Goal: Information Seeking & Learning: Learn about a topic

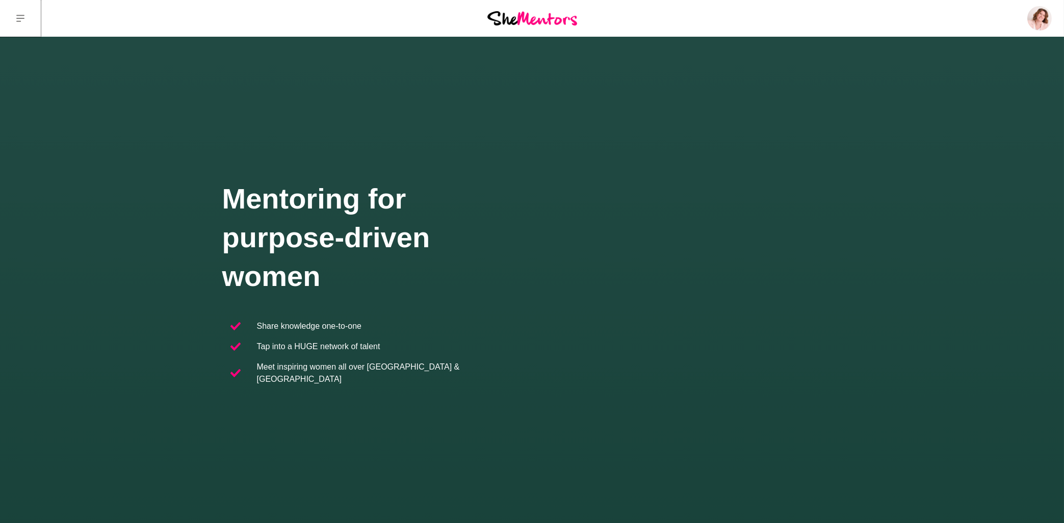
click at [30, 19] on button at bounding box center [20, 18] width 41 height 37
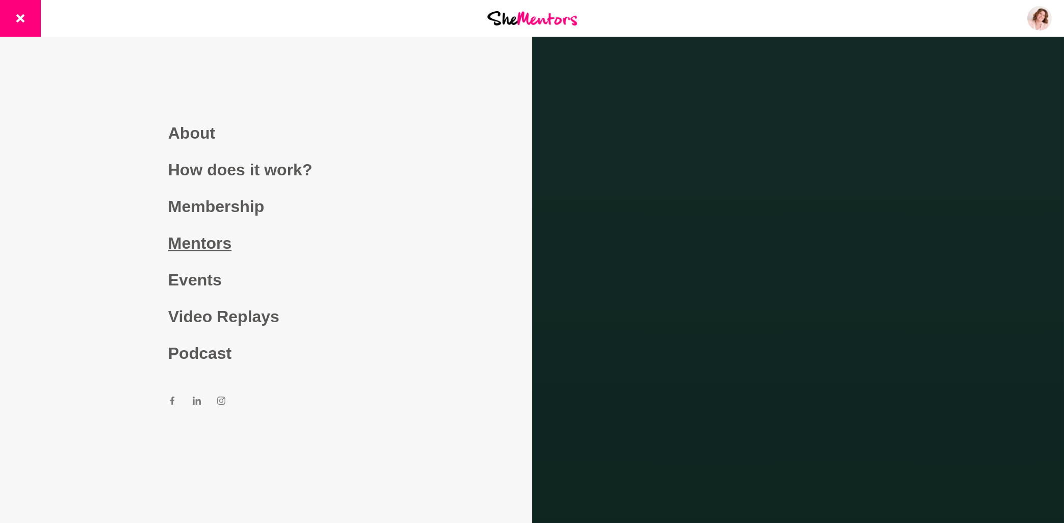
click at [217, 245] on link "Mentors" at bounding box center [266, 243] width 196 height 37
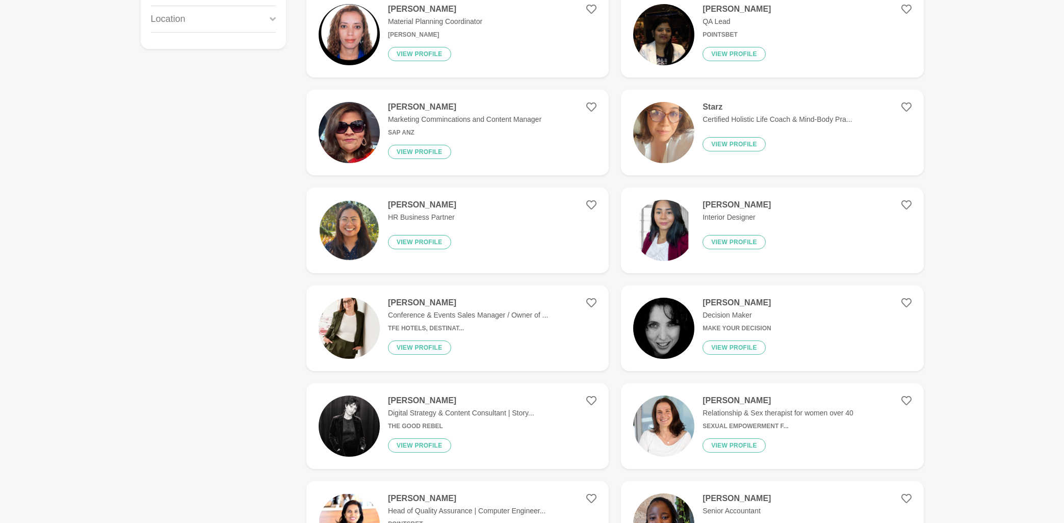
scroll to position [55, 0]
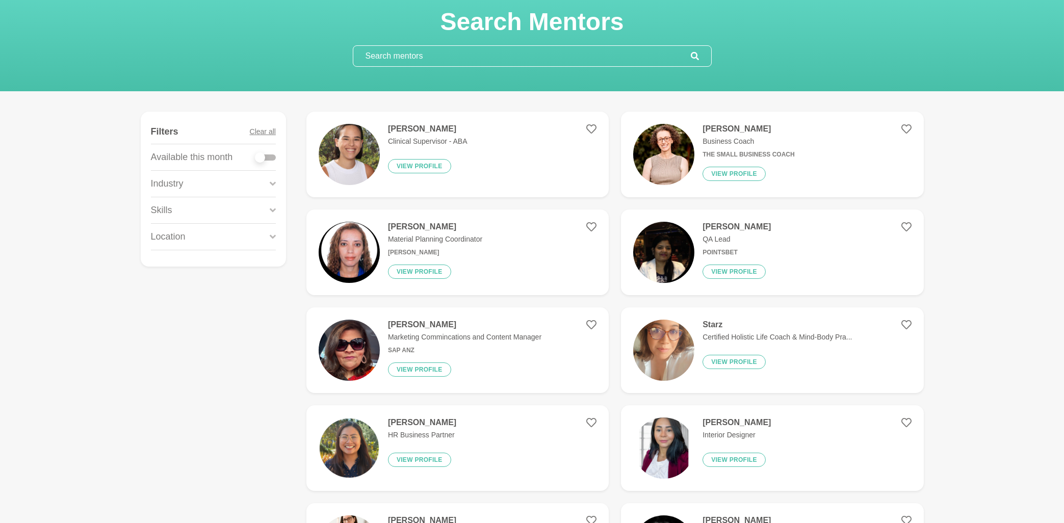
click at [272, 158] on div at bounding box center [265, 157] width 20 height 6
checkbox input "true"
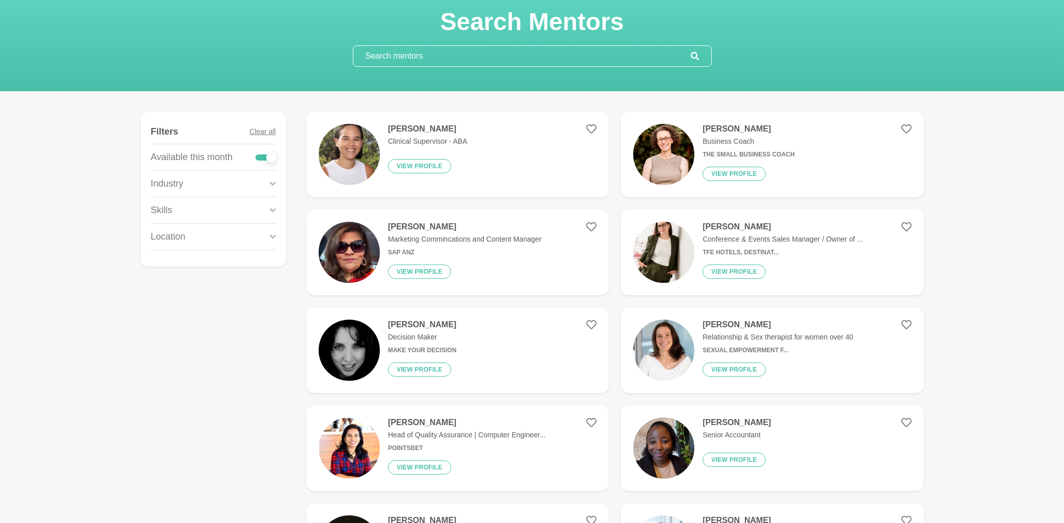
click at [273, 185] on icon at bounding box center [273, 183] width 6 height 4
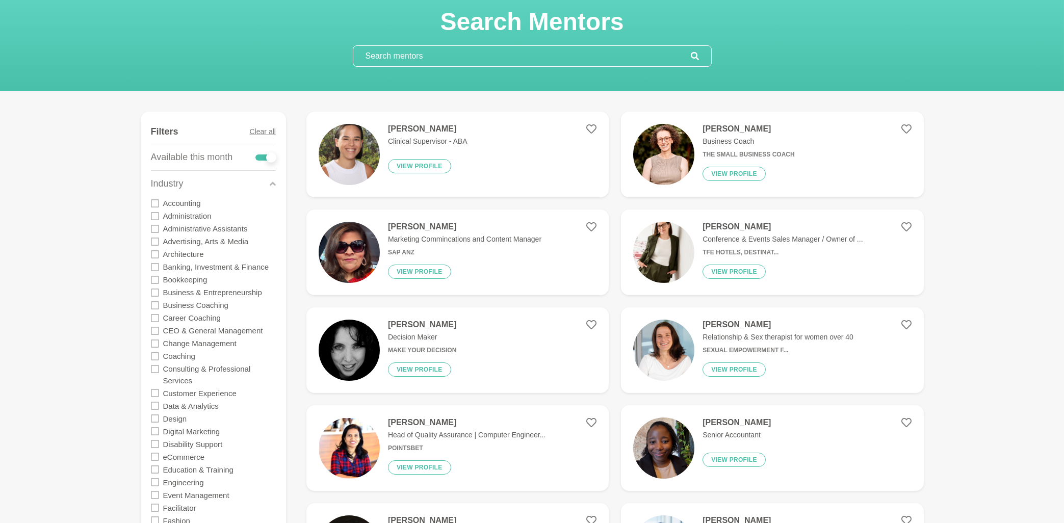
click at [420, 60] on input "text" at bounding box center [521, 56] width 337 height 20
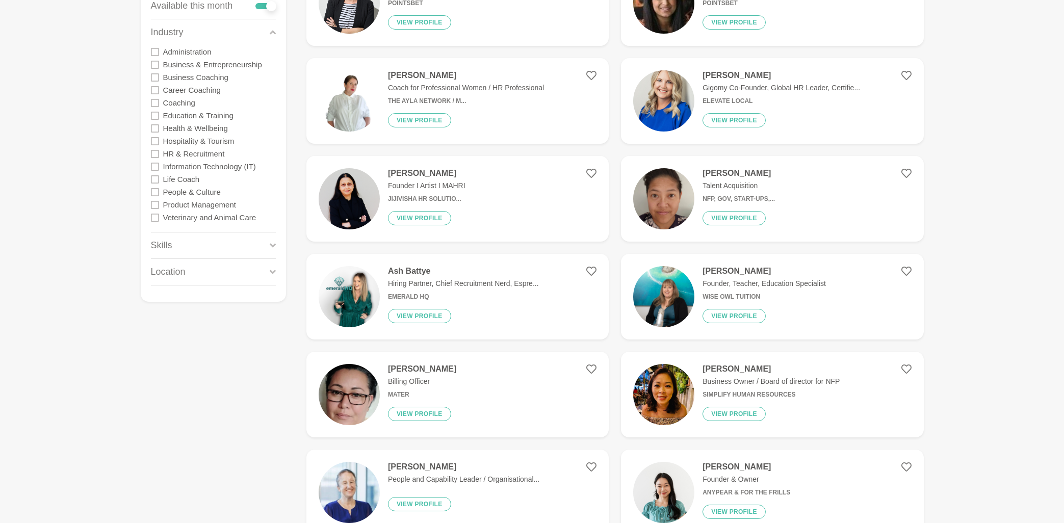
scroll to position [218, 0]
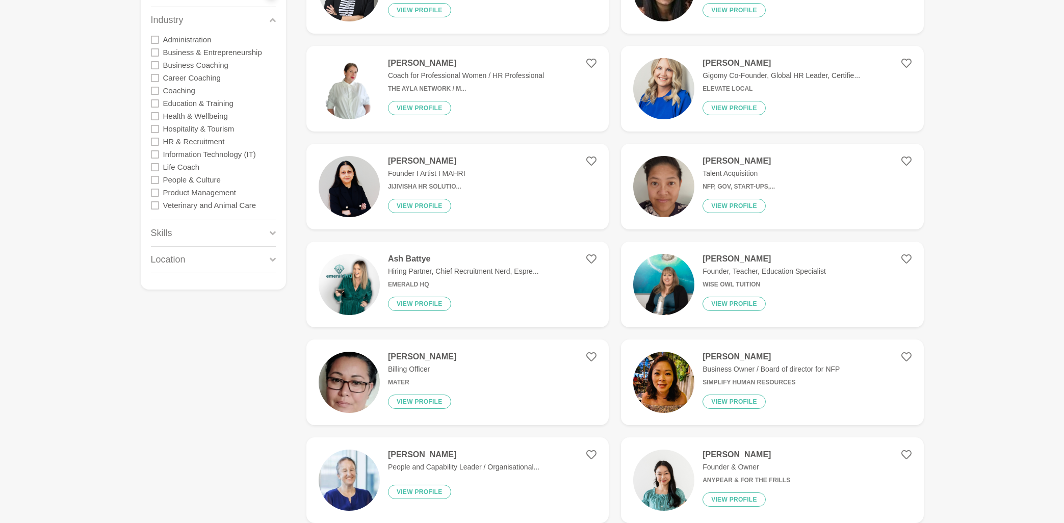
type input "HR Rundundancy"
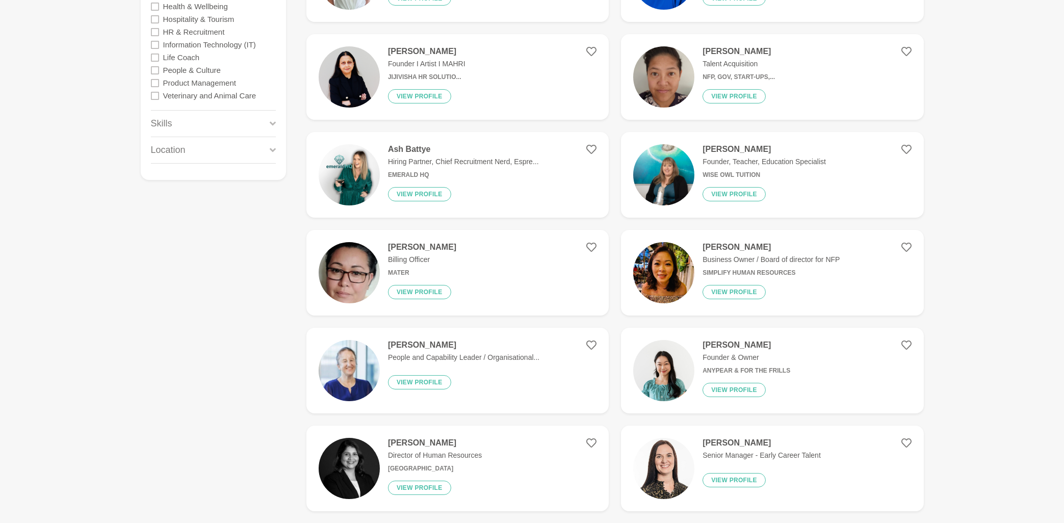
scroll to position [55, 0]
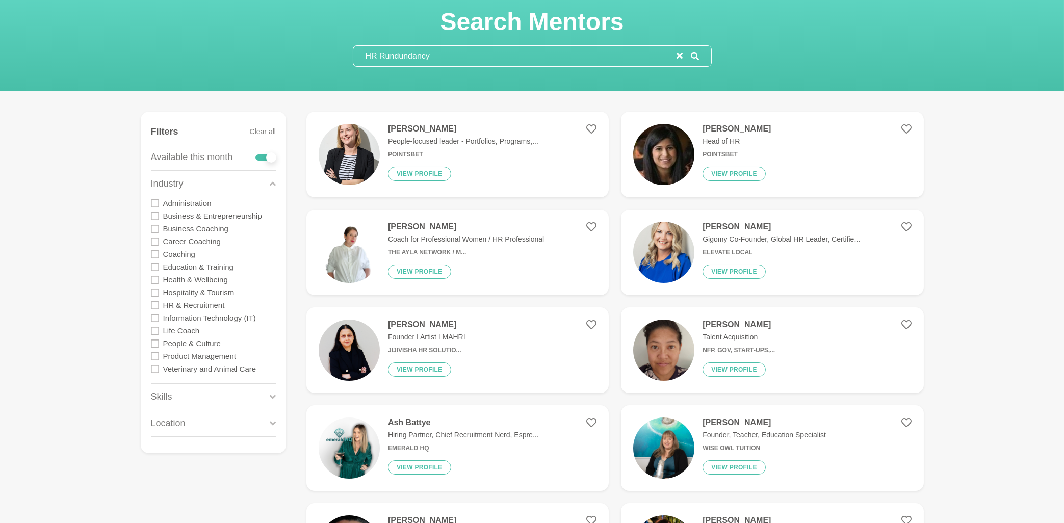
click at [256, 158] on div at bounding box center [265, 157] width 20 height 6
checkbox input "false"
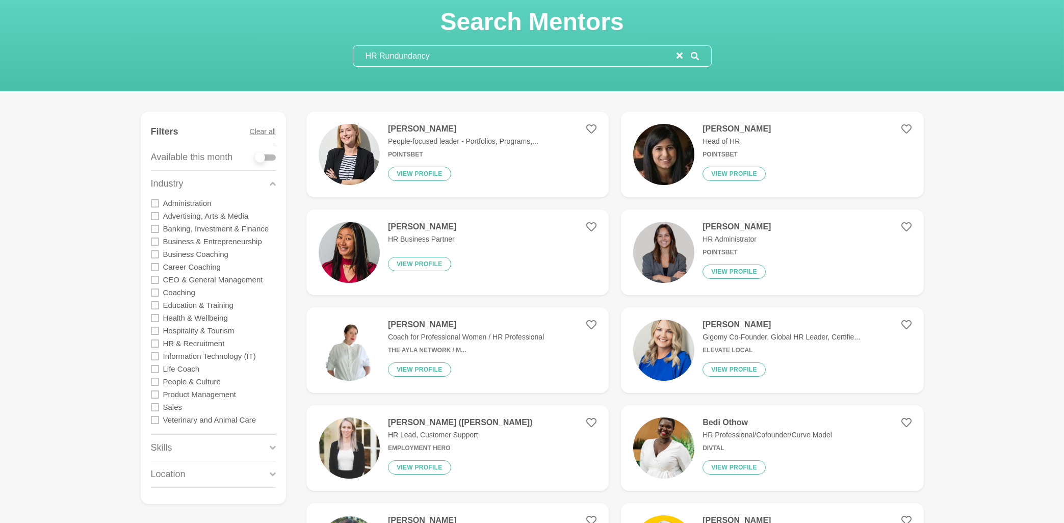
drag, startPoint x: 460, startPoint y: 51, endPoint x: 332, endPoint y: 57, distance: 128.1
click at [353, 57] on input "HR Rundundancy" at bounding box center [514, 56] width 323 height 20
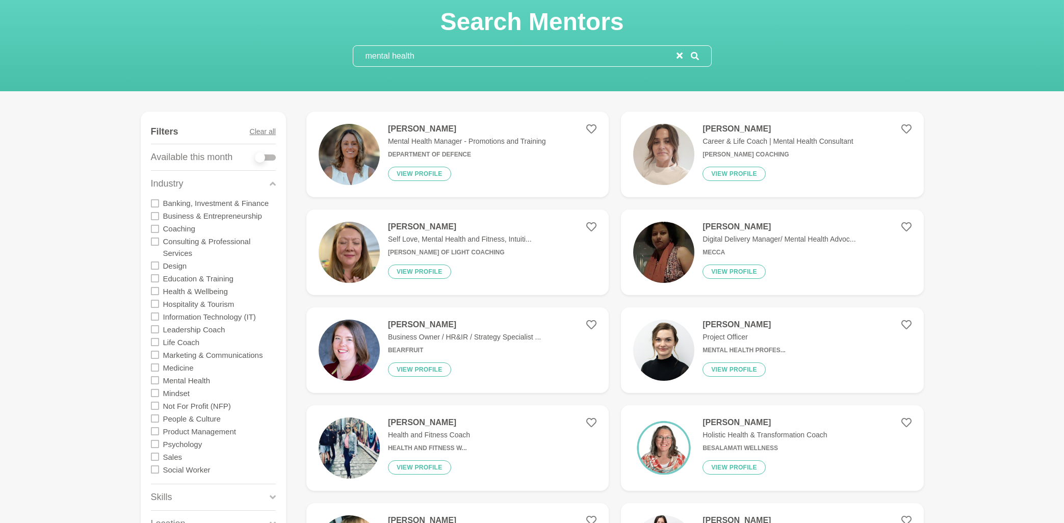
type input "mental health"
click at [273, 159] on div at bounding box center [265, 157] width 20 height 6
checkbox input "true"
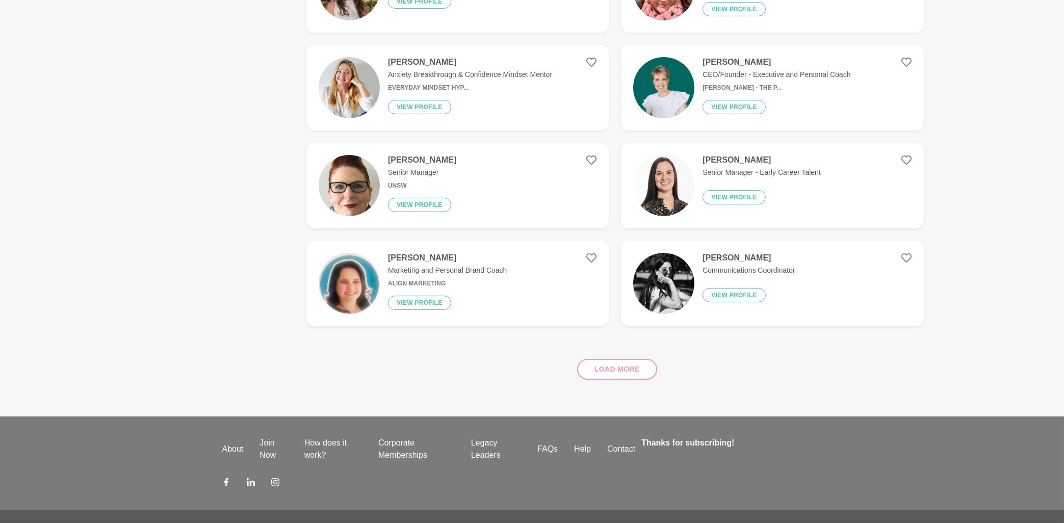
scroll to position [1421, 0]
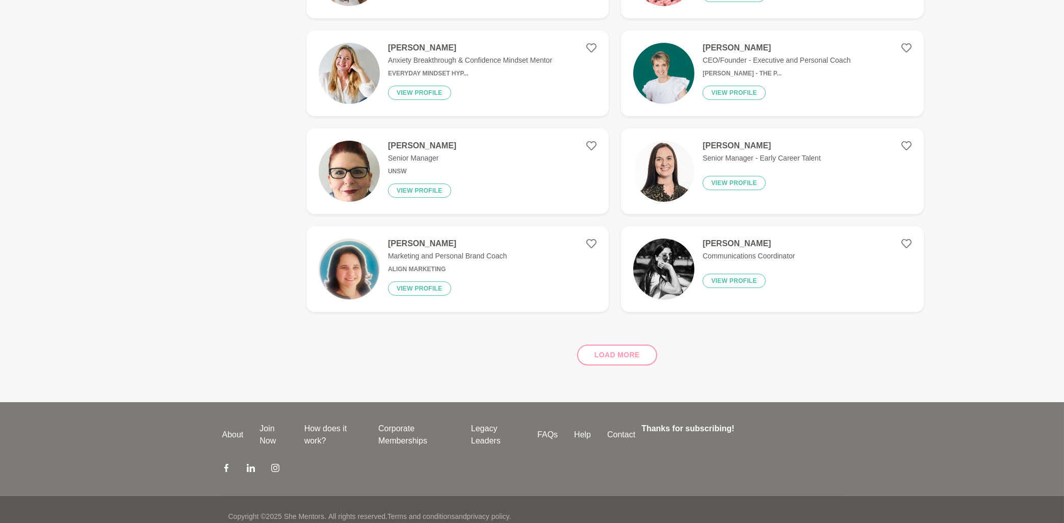
click at [610, 345] on div "Load more" at bounding box center [614, 351] width 617 height 62
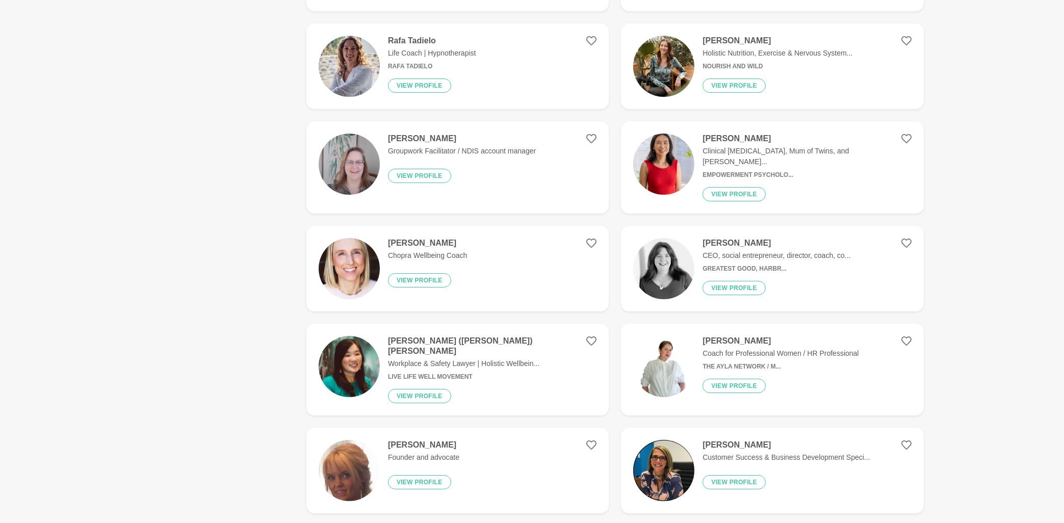
scroll to position [601, 0]
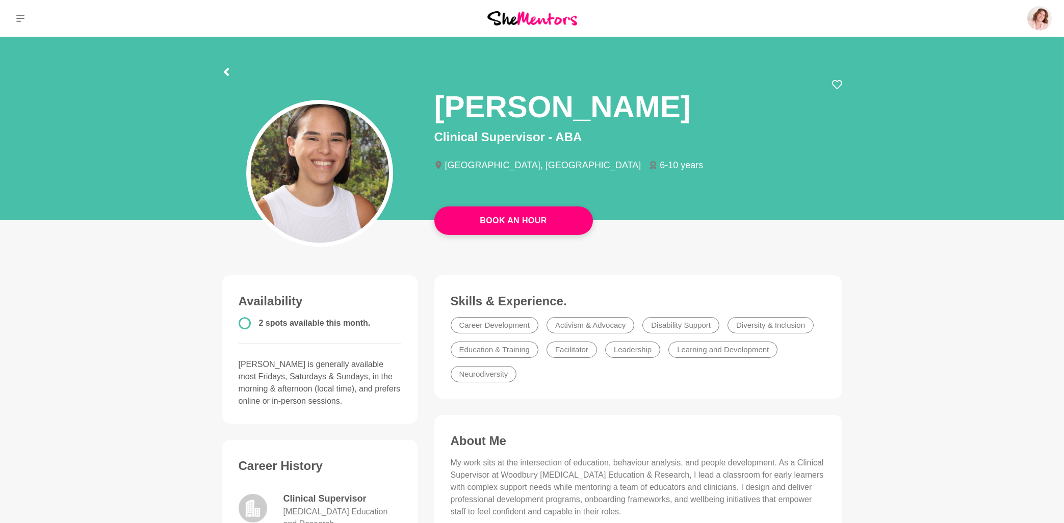
drag, startPoint x: 439, startPoint y: 104, endPoint x: 614, endPoint y: 132, distance: 177.5
click at [614, 132] on div "[PERSON_NAME] Clinical Supervisor - [GEOGRAPHIC_DATA], [GEOGRAPHIC_DATA] 6-10 y…" at bounding box center [638, 134] width 408 height 109
copy p "Clinical Supervisor - ABA"
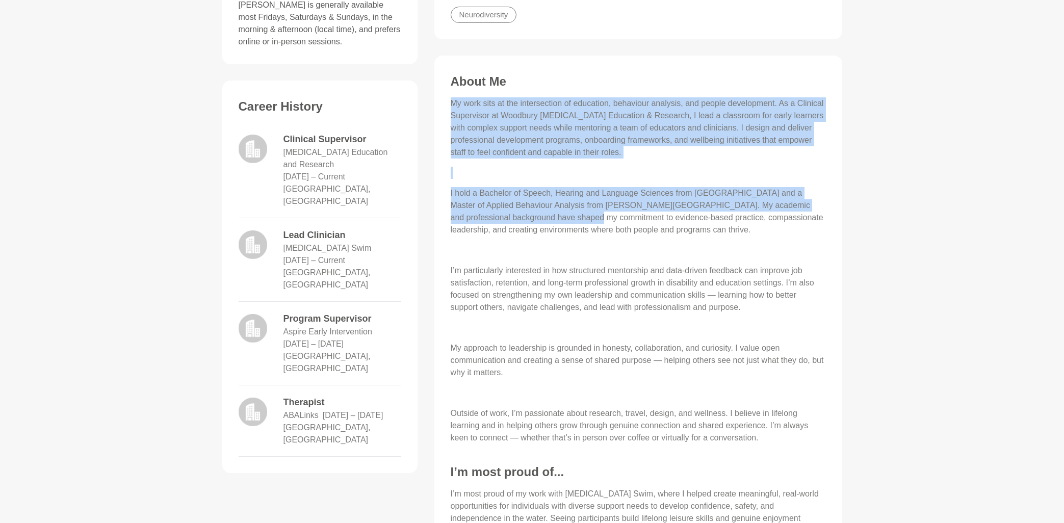
scroll to position [491, 0]
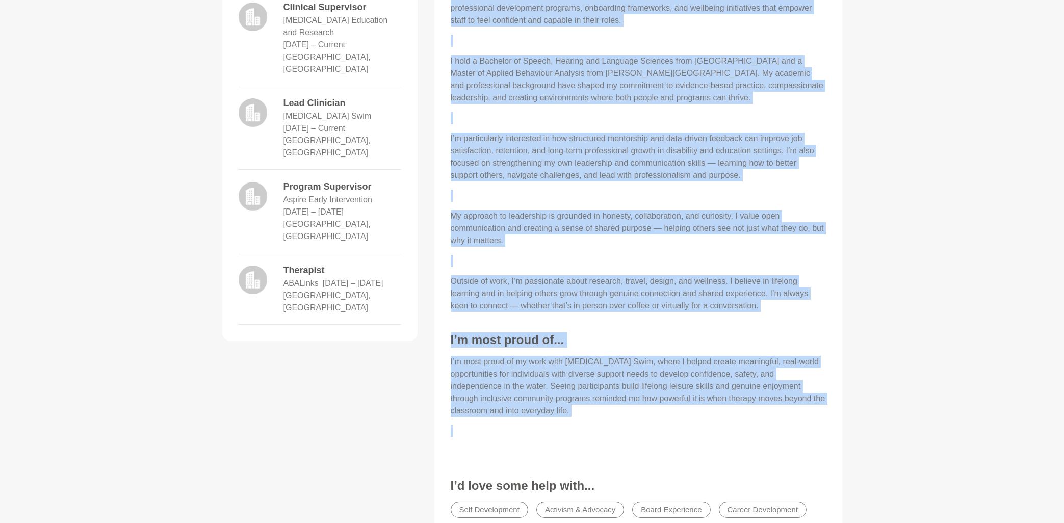
drag, startPoint x: 450, startPoint y: 135, endPoint x: 575, endPoint y: 430, distance: 320.5
click at [575, 430] on div "About Me My work sits at the intersection of education, behaviour analysis, and…" at bounding box center [638, 257] width 387 height 631
copy div "My work sits at the intersection of education, behaviour analysis, and people d…"
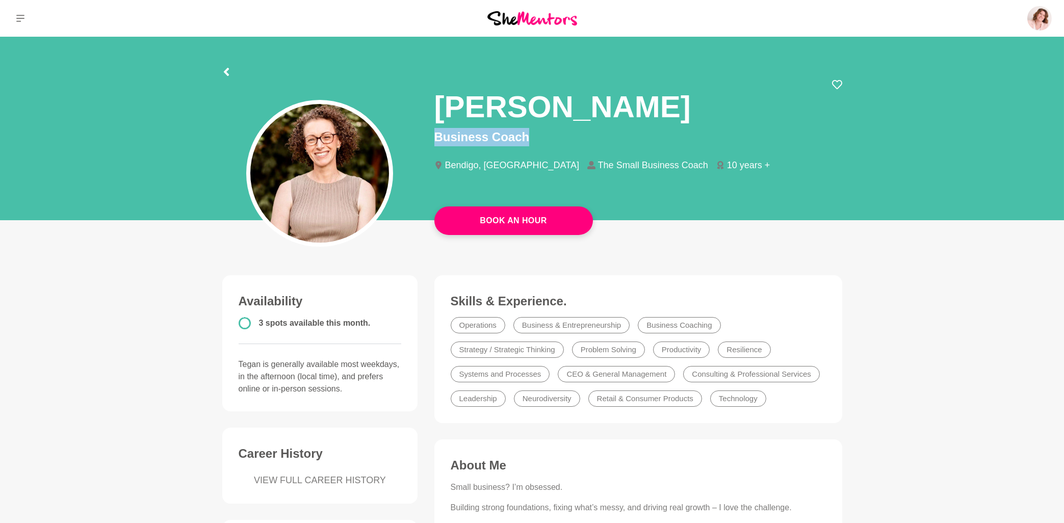
drag, startPoint x: 440, startPoint y: 104, endPoint x: 550, endPoint y: 138, distance: 114.8
click at [550, 138] on div "Tegan Summers Business Coach Bendigo, Australia The Small Business Coach 10 yea…" at bounding box center [638, 134] width 408 height 109
copy p "Business Coach"
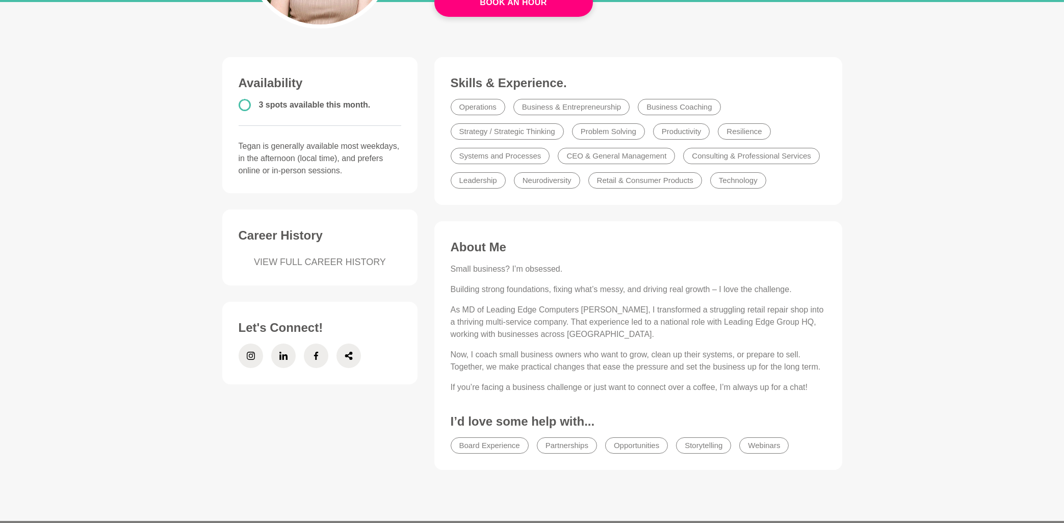
scroll to position [273, 0]
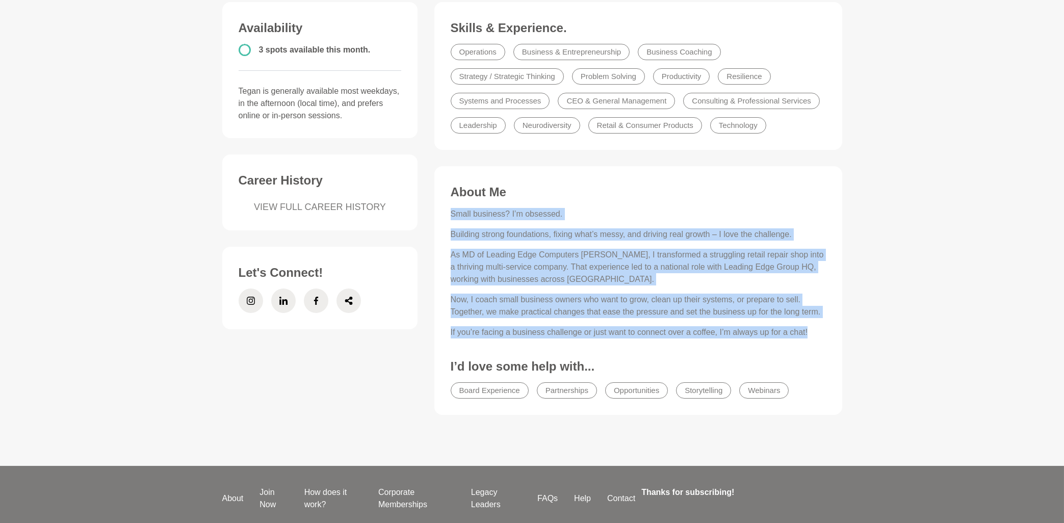
drag, startPoint x: 450, startPoint y: 212, endPoint x: 821, endPoint y: 335, distance: 391.1
click at [821, 335] on div "About Me Small business? I’m obsessed. Building strong foundations, fixing what…" at bounding box center [638, 295] width 387 height 220
copy div "Small business? I’m obsessed. Building strong foundations, fixing what’s messy,…"
click at [347, 303] on icon at bounding box center [349, 301] width 8 height 24
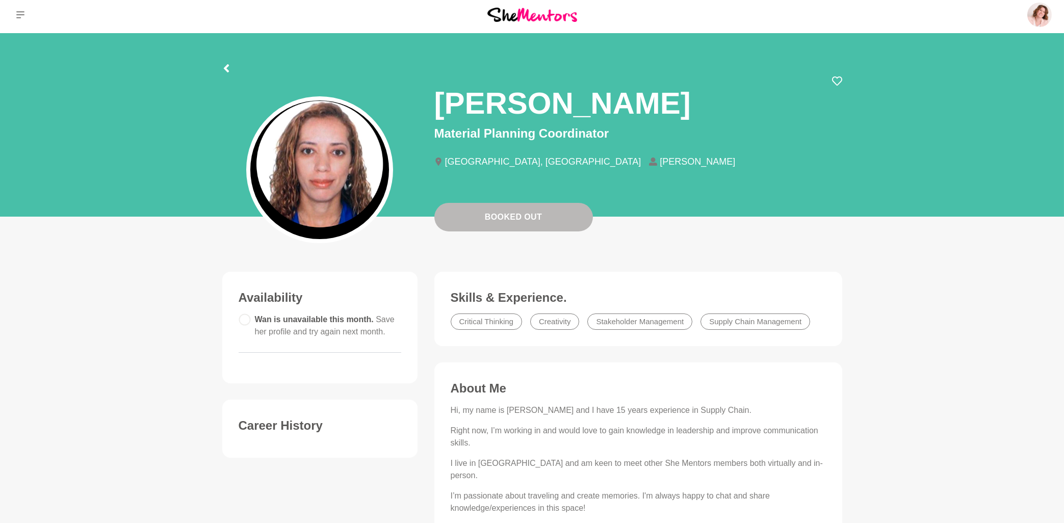
scroll to position [218, 0]
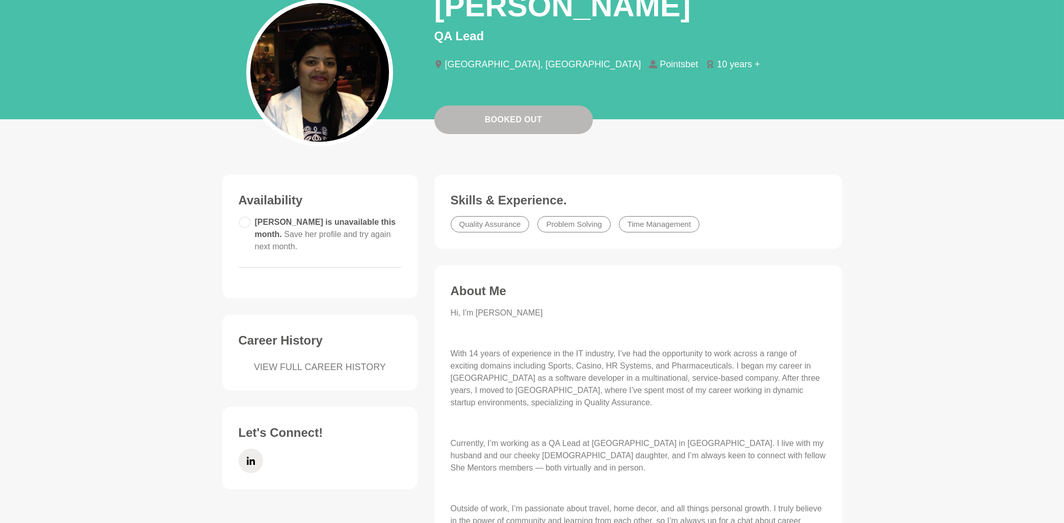
scroll to position [218, 0]
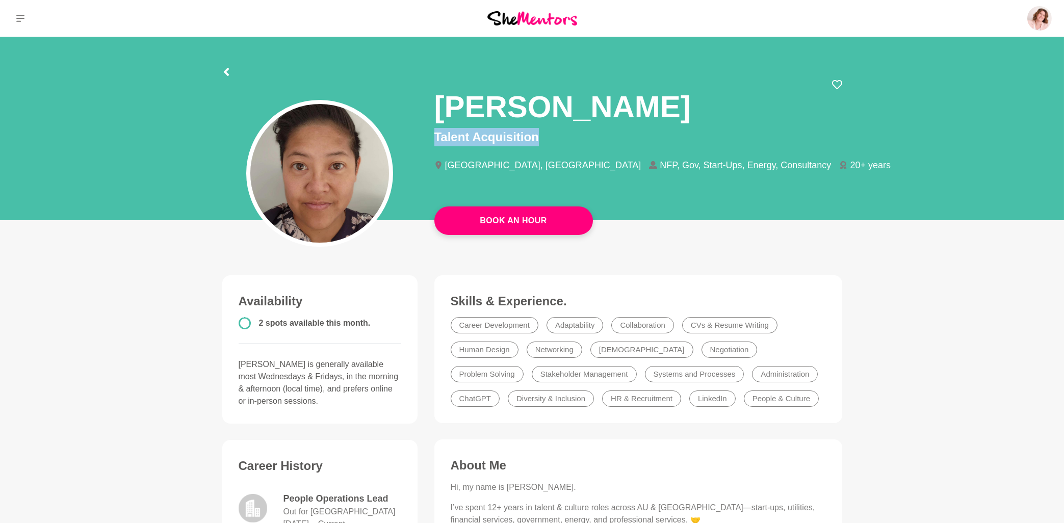
click at [556, 133] on div "Anna Sulit Talent Acquisition Melbourne, Australia NFP, Gov, Start-Ups, Energy,…" at bounding box center [638, 134] width 408 height 109
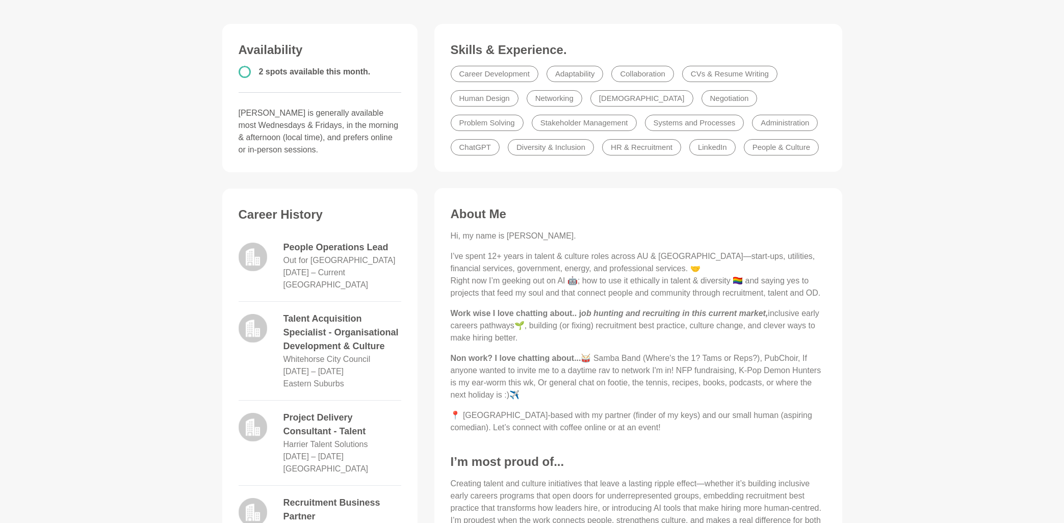
scroll to position [328, 0]
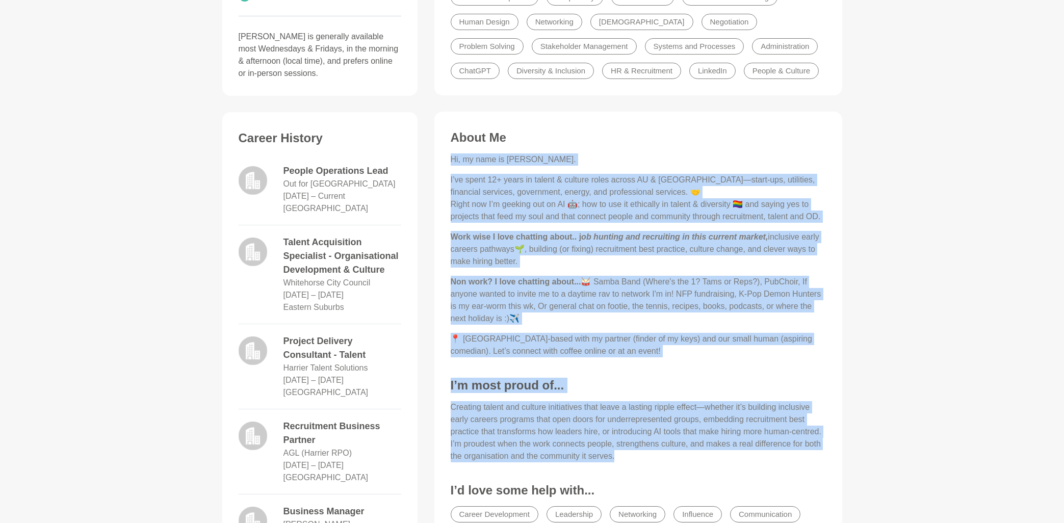
drag, startPoint x: 450, startPoint y: 157, endPoint x: 635, endPoint y: 462, distance: 357.3
click at [635, 462] on div "About Me Hi, my name is Anna. I’ve spent 12+ years in talent & culture roles ac…" at bounding box center [638, 366] width 387 height 472
copy div "Hi, my name is Anna. I’ve spent 12+ years in talent & culture roles across AU &…"
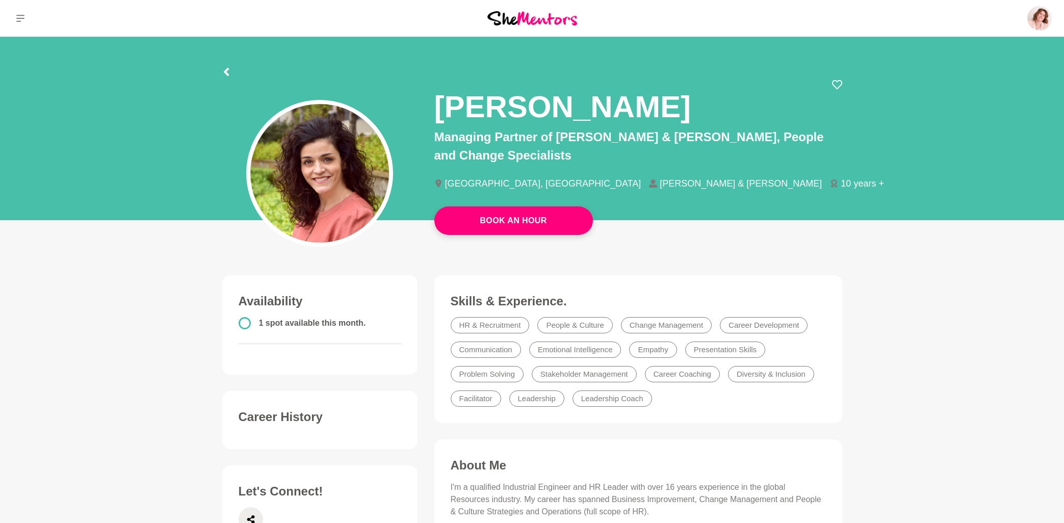
scroll to position [328, 0]
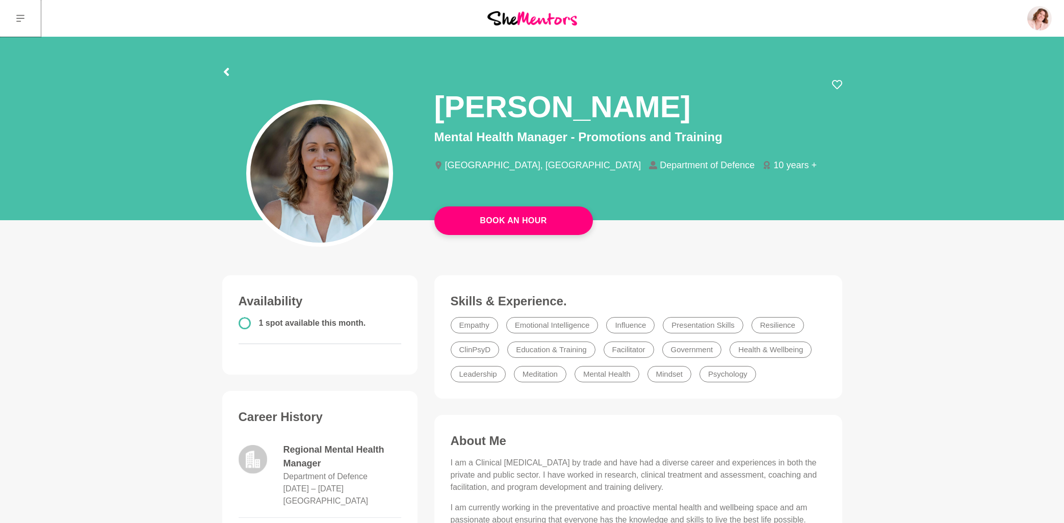
click at [25, 20] on button at bounding box center [20, 18] width 41 height 37
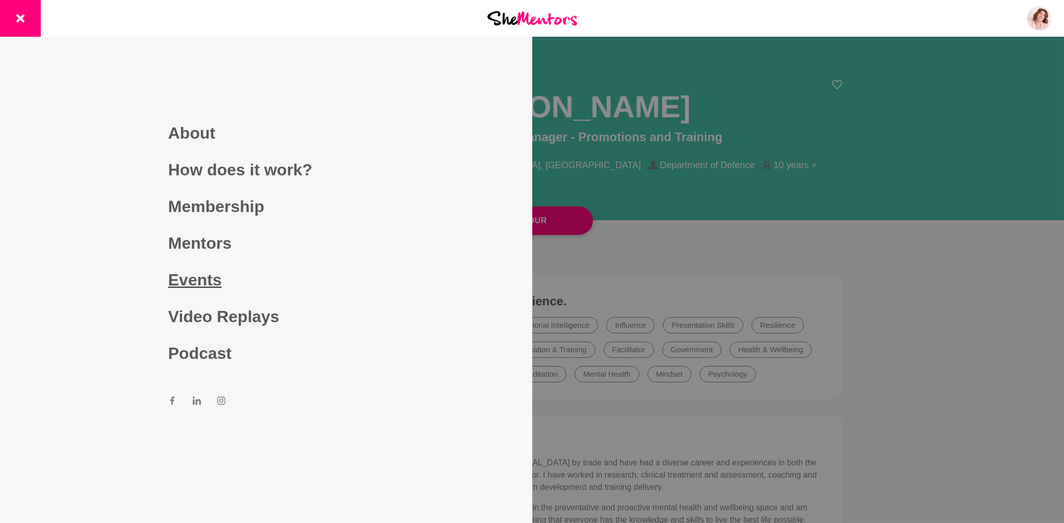
click at [199, 281] on link "Events" at bounding box center [266, 280] width 196 height 37
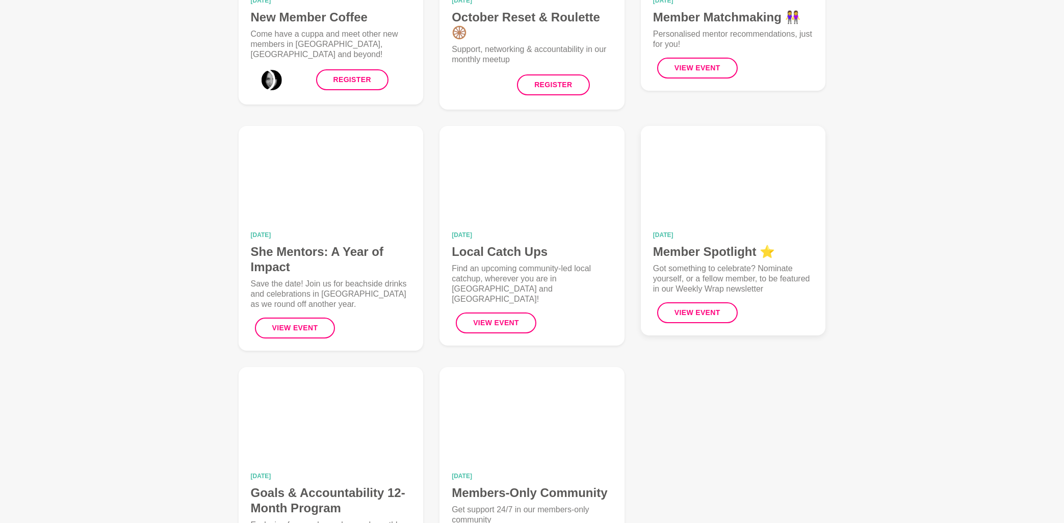
scroll to position [273, 0]
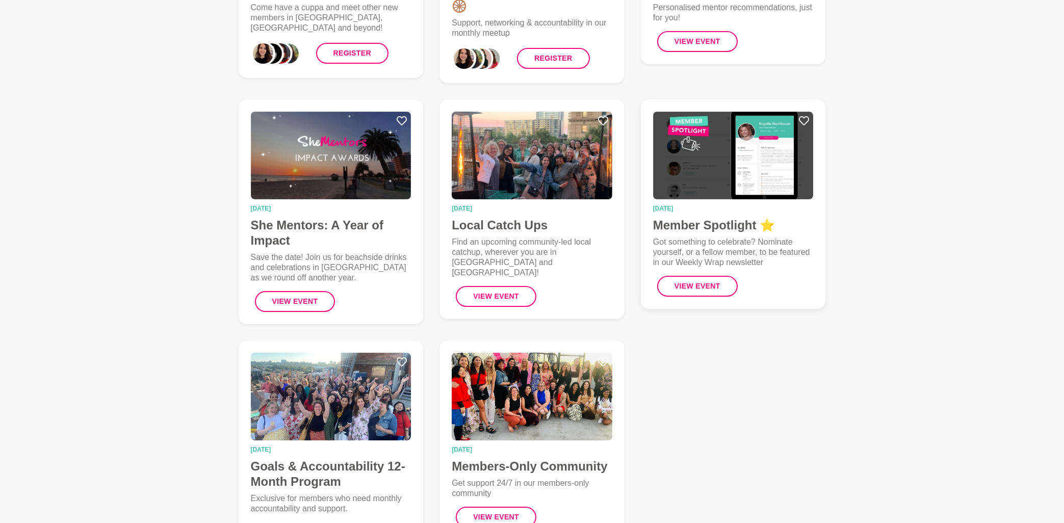
click at [765, 174] on img at bounding box center [733, 156] width 161 height 88
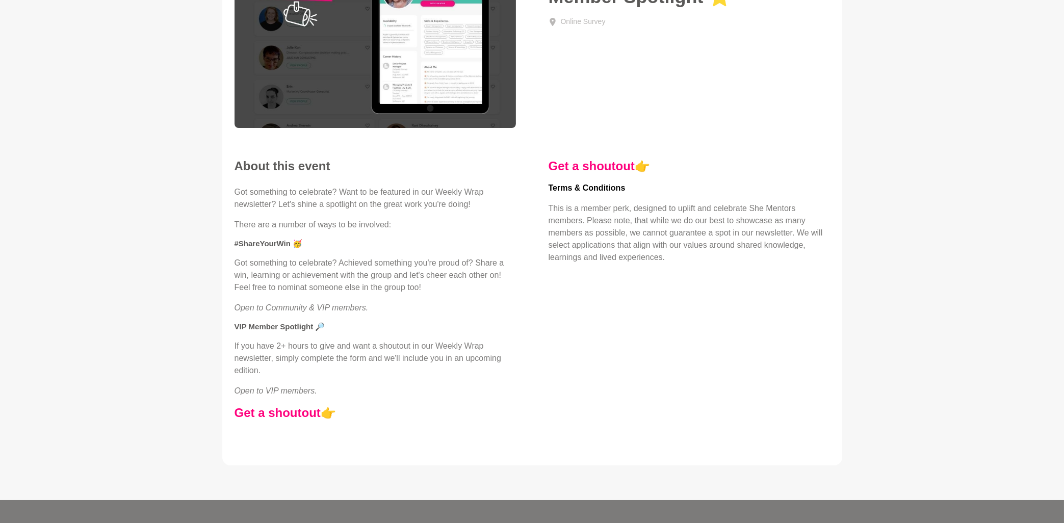
scroll to position [164, 0]
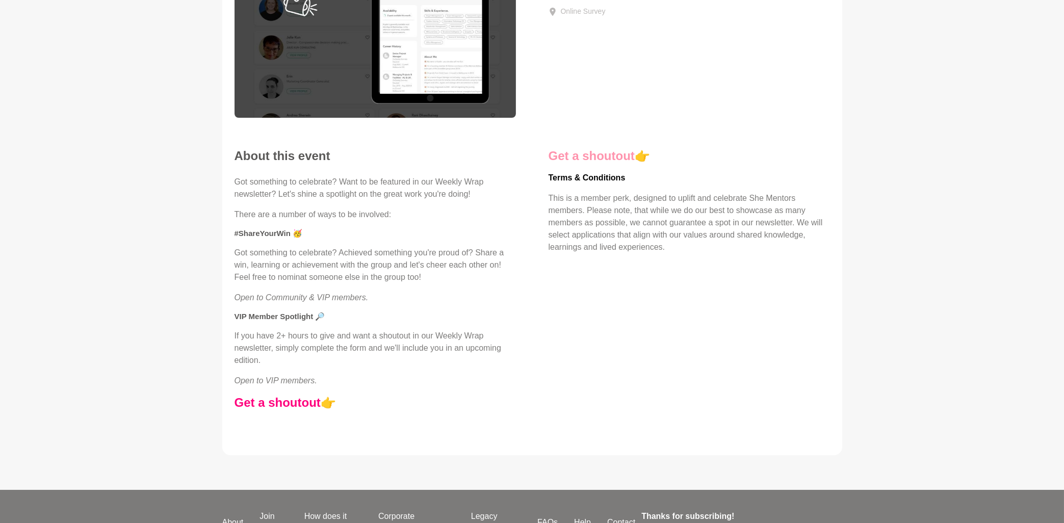
click at [612, 154] on link "Get a shoutout" at bounding box center [592, 156] width 86 height 14
